Goal: Use online tool/utility: Utilize a website feature to perform a specific function

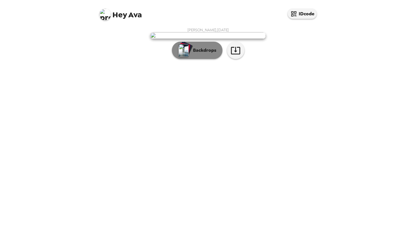
click at [191, 59] on button "Backdrops" at bounding box center [197, 50] width 51 height 17
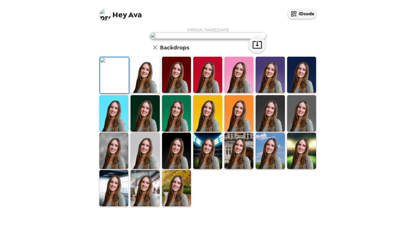
scroll to position [88, 0]
click at [236, 93] on img at bounding box center [239, 75] width 29 height 36
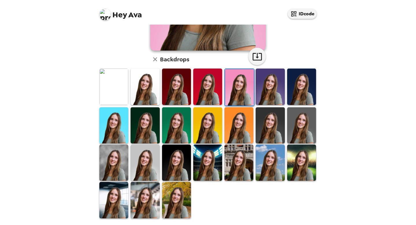
scroll to position [128, 0]
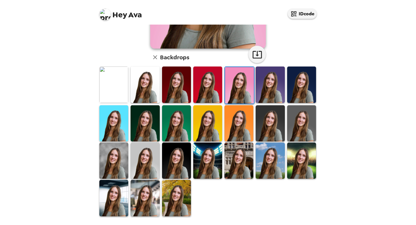
click at [154, 130] on img at bounding box center [145, 123] width 29 height 36
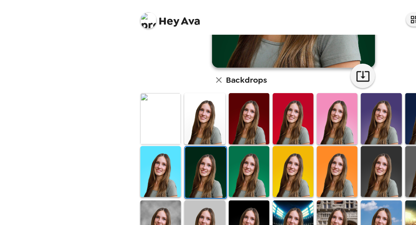
scroll to position [0, 0]
click at [118, 190] on img at bounding box center [113, 197] width 29 height 36
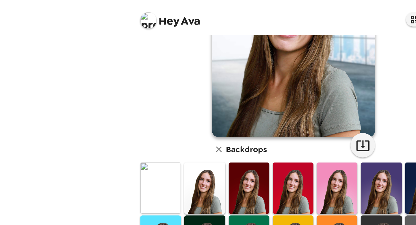
scroll to position [129, 0]
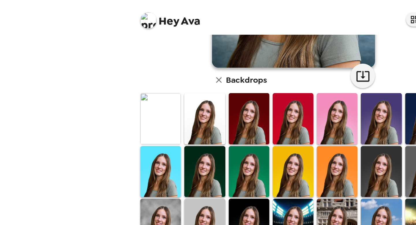
click at [297, 165] on img at bounding box center [301, 159] width 29 height 36
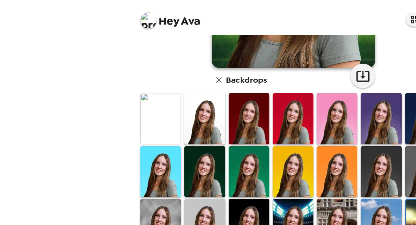
click at [143, 160] on img at bounding box center [145, 159] width 29 height 36
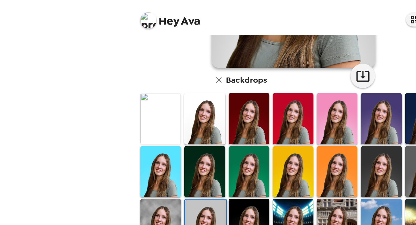
click at [121, 159] on img at bounding box center [113, 159] width 29 height 36
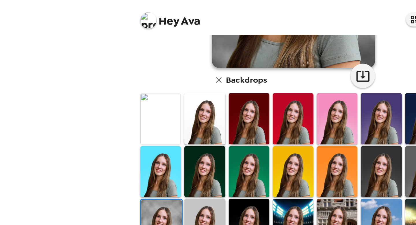
click at [305, 87] on img at bounding box center [301, 84] width 29 height 36
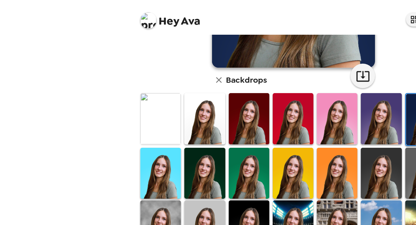
click at [150, 121] on img at bounding box center [145, 123] width 29 height 36
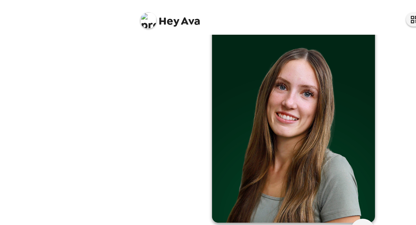
scroll to position [23, 0]
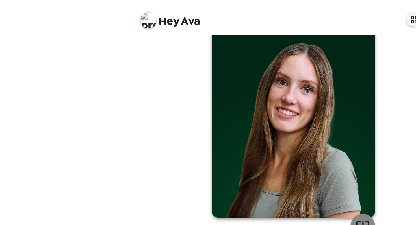
click at [255, 158] on icon "button" at bounding box center [257, 160] width 10 height 10
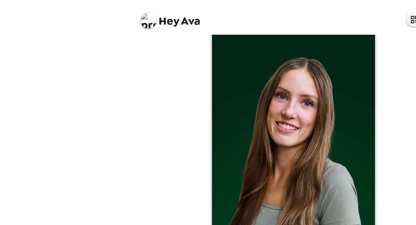
scroll to position [0, 0]
